Goal: Task Accomplishment & Management: Manage account settings

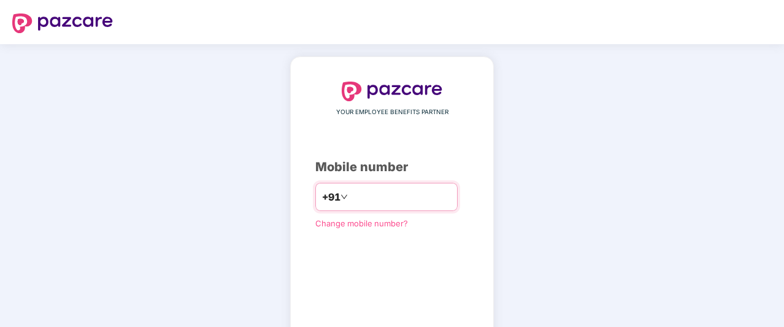
click at [373, 196] on input "number" at bounding box center [400, 197] width 101 height 20
click at [381, 190] on input "number" at bounding box center [400, 197] width 101 height 20
type input "*"
click at [239, 75] on div "YOUR EMPLOYEE BENEFITS PARTNER Mobile number +91 Change mobile number? Send OTP" at bounding box center [392, 225] width 784 height 363
click at [410, 197] on input "number" at bounding box center [400, 197] width 101 height 20
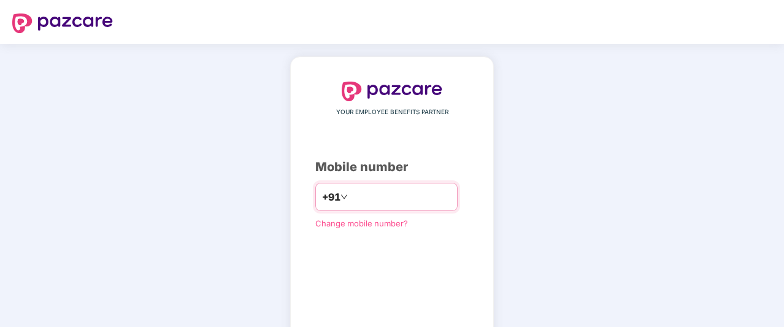
click at [410, 197] on input "number" at bounding box center [400, 197] width 101 height 20
click at [575, 218] on div "YOUR EMPLOYEE BENEFITS PARTNER Mobile number +91 Change mobile number? Send OTP" at bounding box center [392, 225] width 784 height 363
click at [434, 205] on input "number" at bounding box center [400, 197] width 101 height 20
click at [419, 205] on input "number" at bounding box center [400, 197] width 101 height 20
type input "**********"
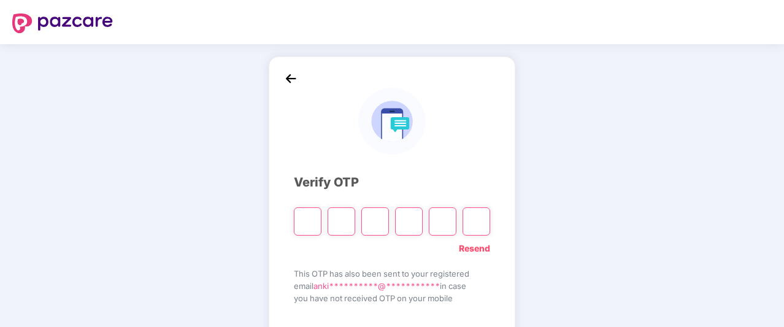
paste input "*"
type input "*"
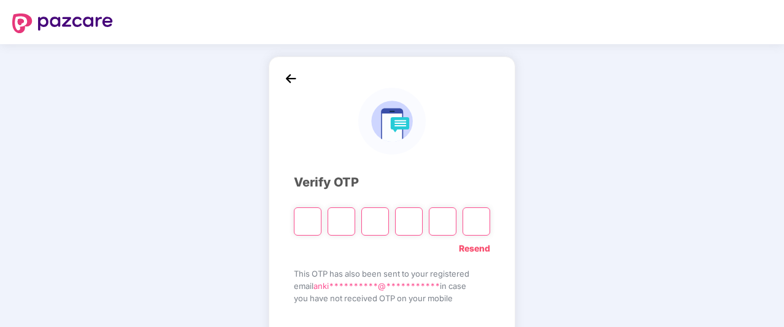
type input "*"
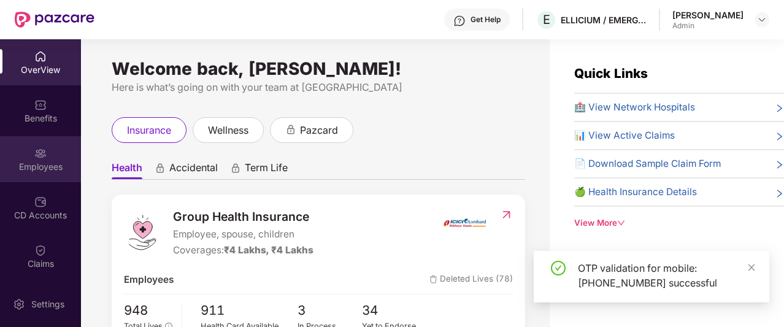
click at [55, 173] on div "Employees" at bounding box center [40, 159] width 81 height 46
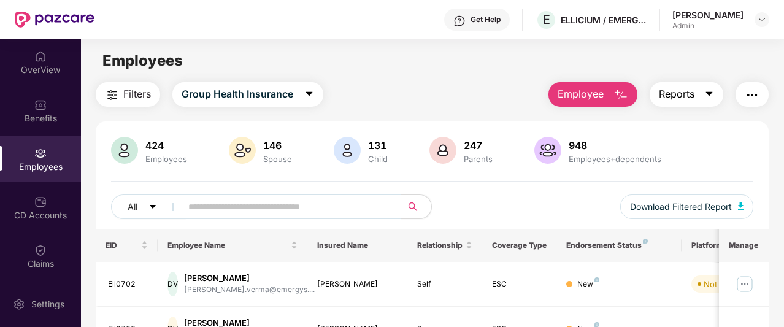
click at [693, 100] on span "Reports" at bounding box center [677, 93] width 36 height 15
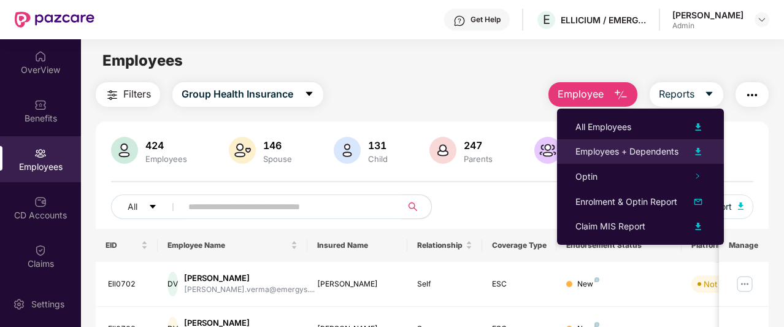
click at [656, 153] on div "Employees + Dependents" at bounding box center [626, 151] width 103 height 13
